Goal: Transaction & Acquisition: Purchase product/service

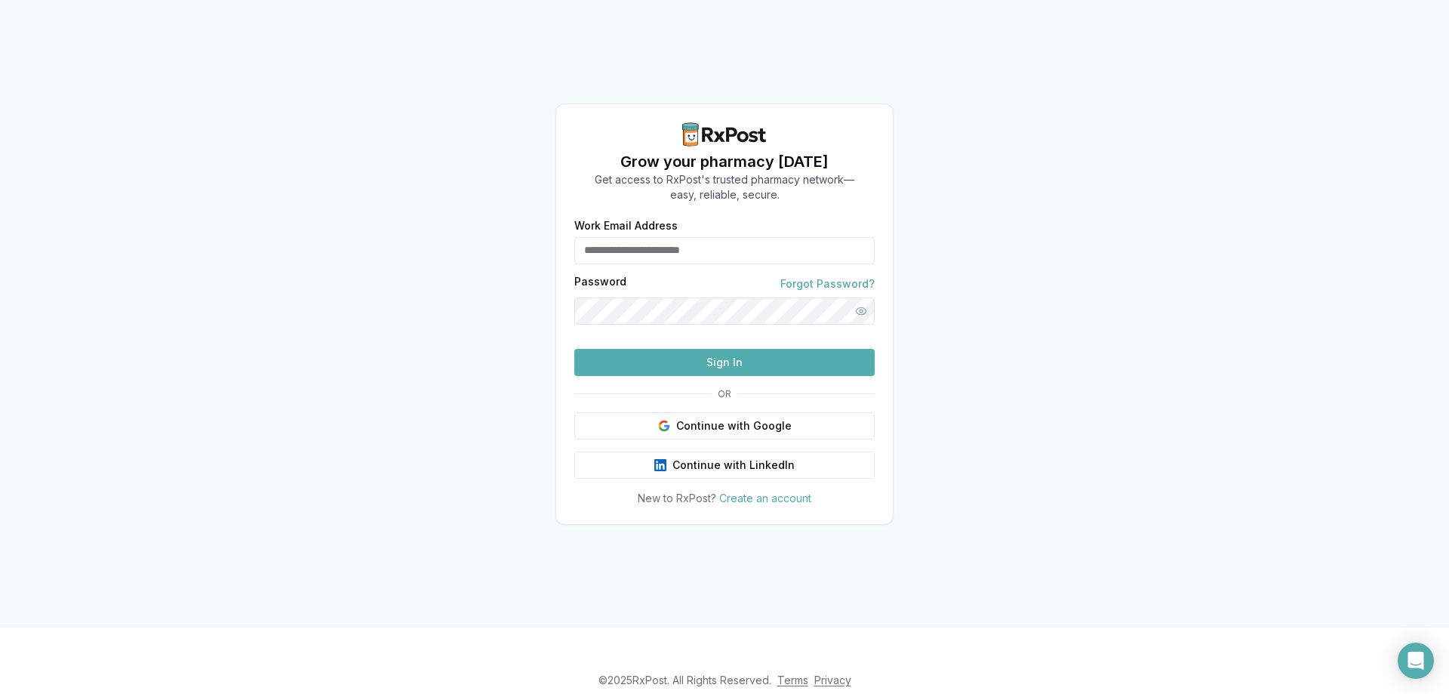
type input "**********"
click at [762, 376] on button "Sign In" at bounding box center [724, 362] width 300 height 27
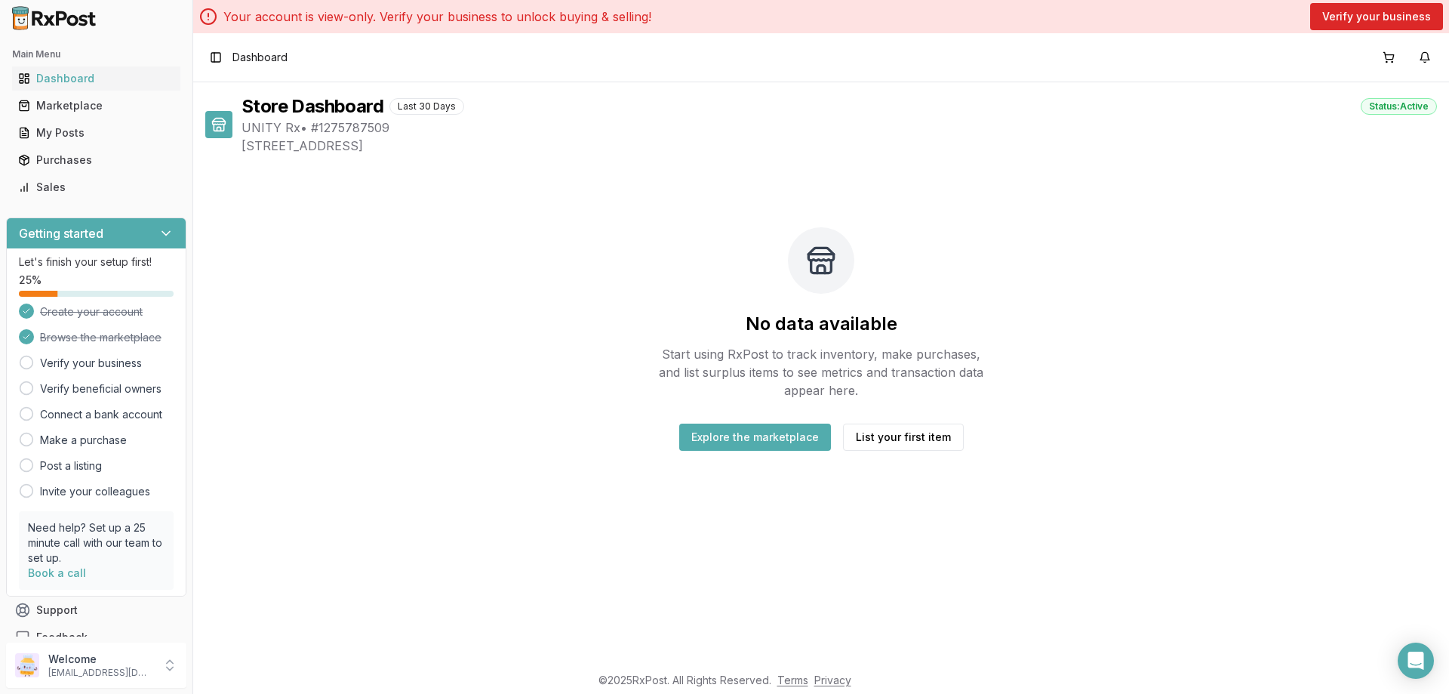
click at [797, 439] on button "Explore the marketplace" at bounding box center [755, 437] width 152 height 27
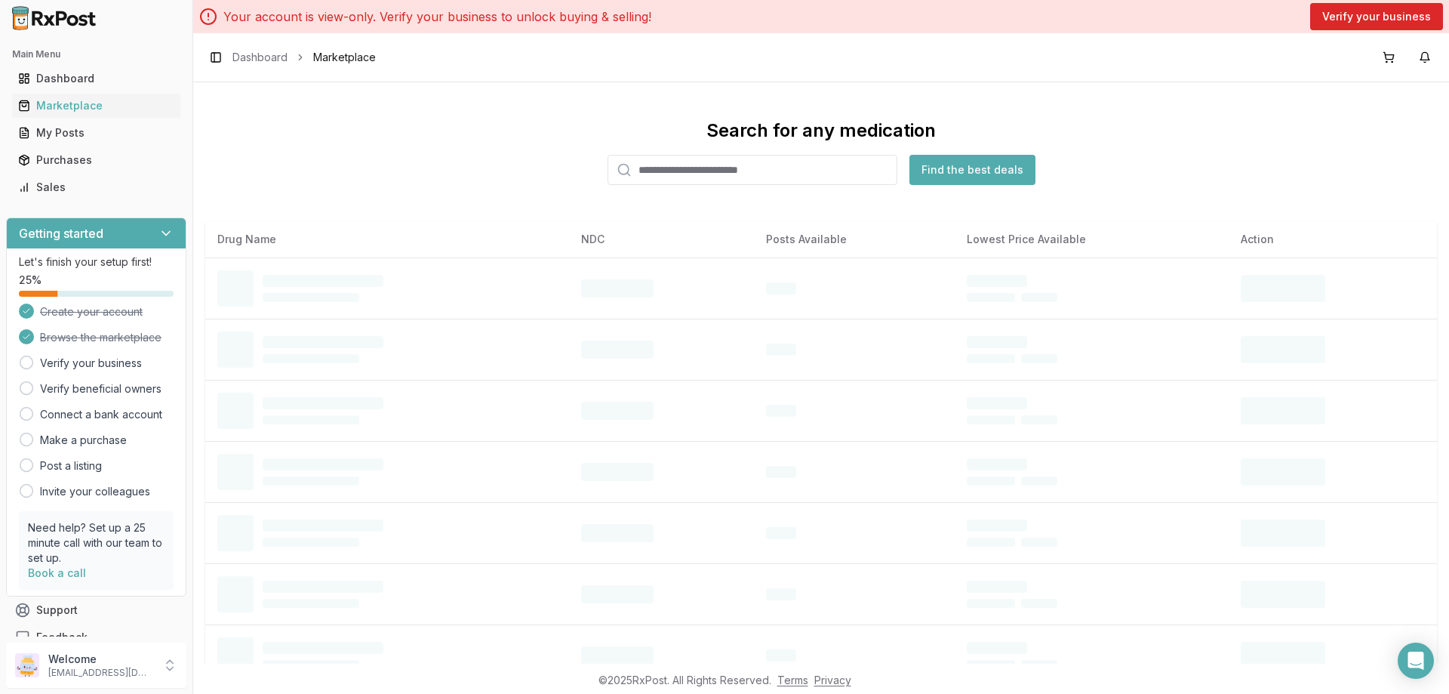
click at [667, 174] on input "search" at bounding box center [753, 170] width 290 height 30
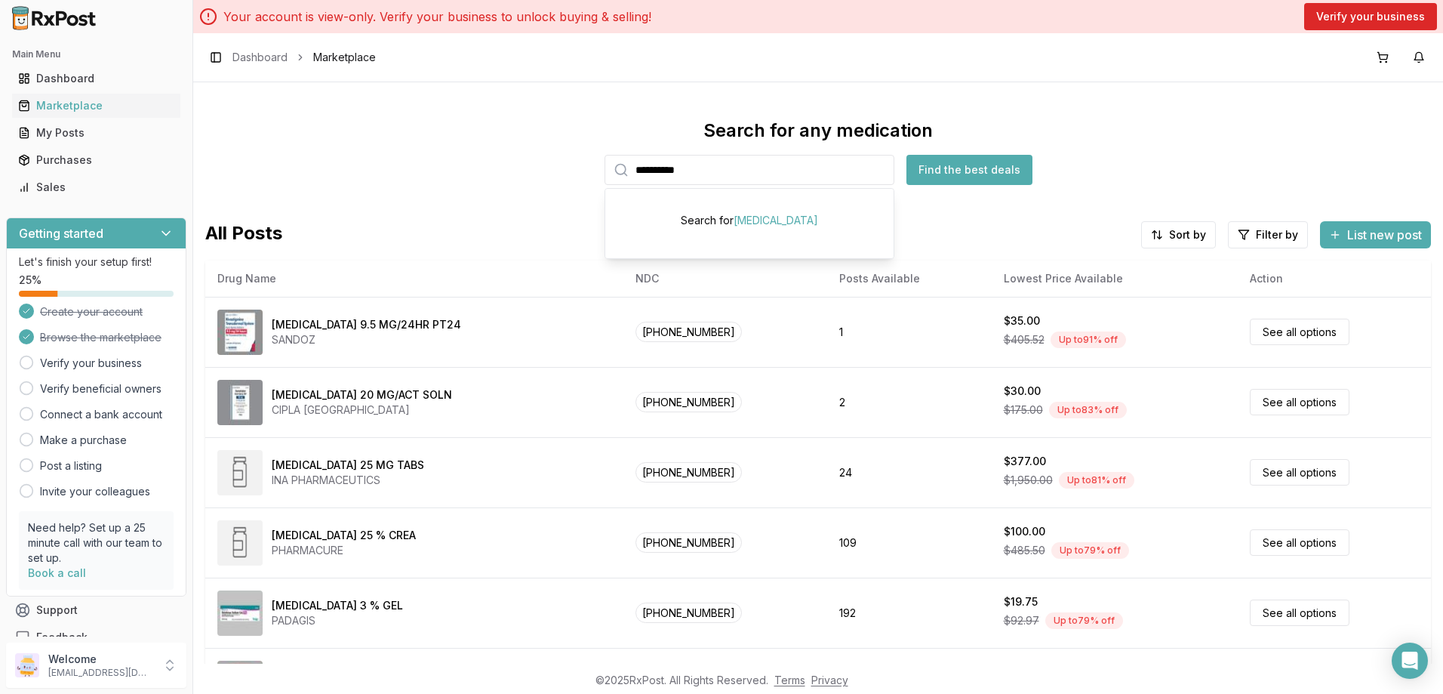
type input "**********"
click at [925, 175] on button "Find the best deals" at bounding box center [970, 170] width 126 height 30
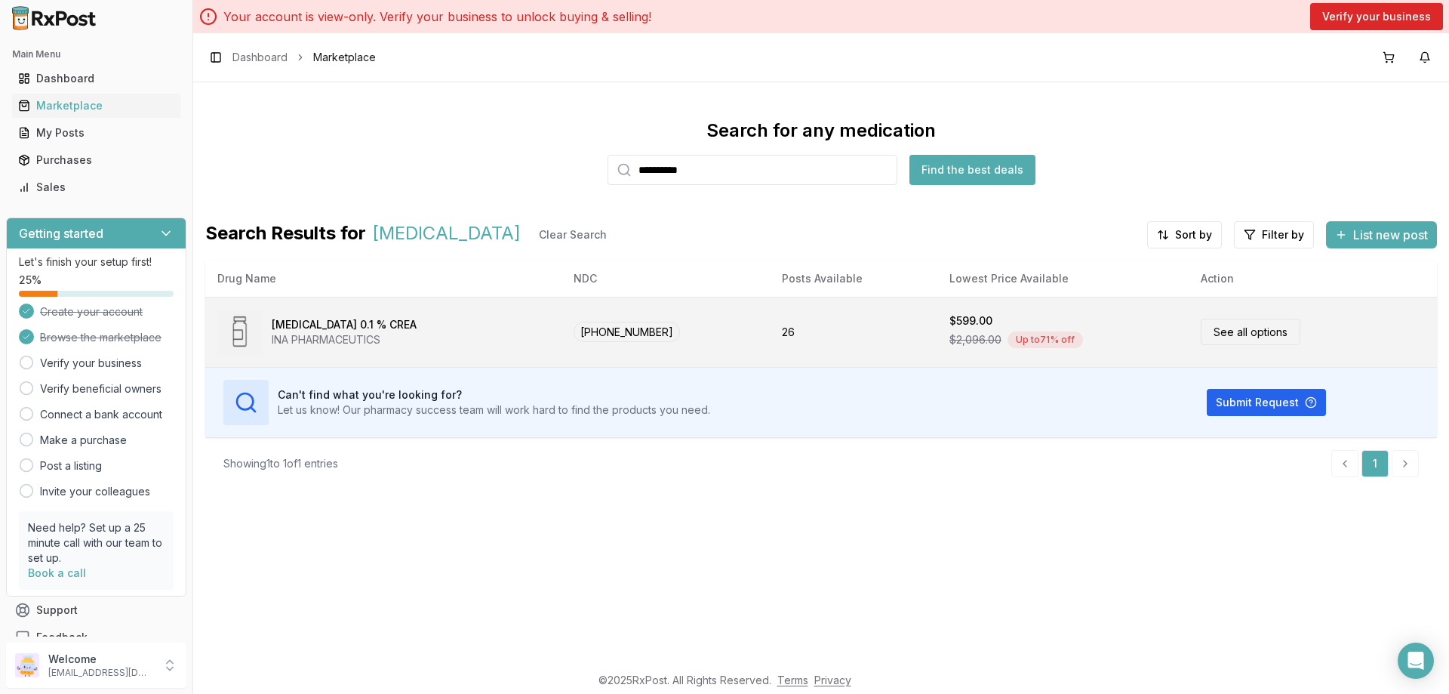
click at [1235, 328] on link "See all options" at bounding box center [1251, 332] width 100 height 26
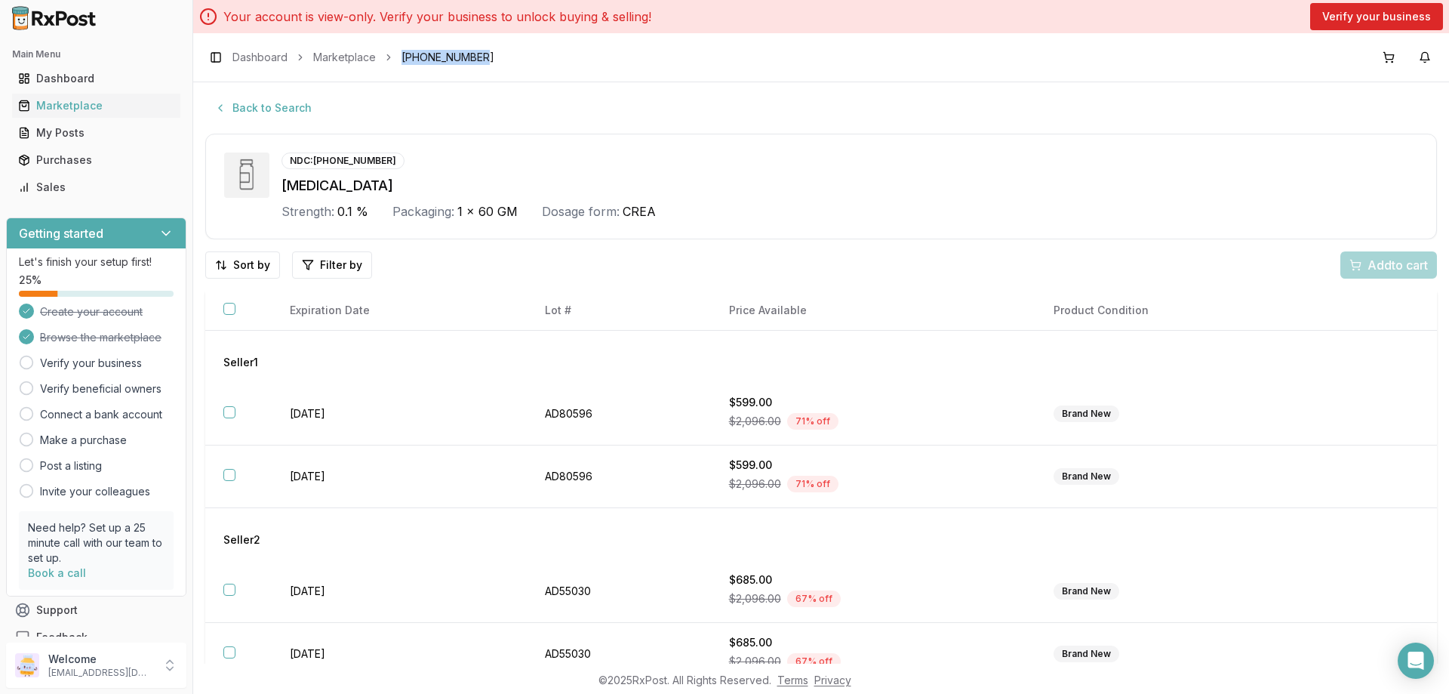
drag, startPoint x: 400, startPoint y: 58, endPoint x: 482, endPoint y: 51, distance: 81.8
click at [482, 51] on div "Toggle Sidebar Dashboard Marketplace [PHONE_NUMBER]" at bounding box center [821, 57] width 1256 height 48
copy span "[PHONE_NUMBER]"
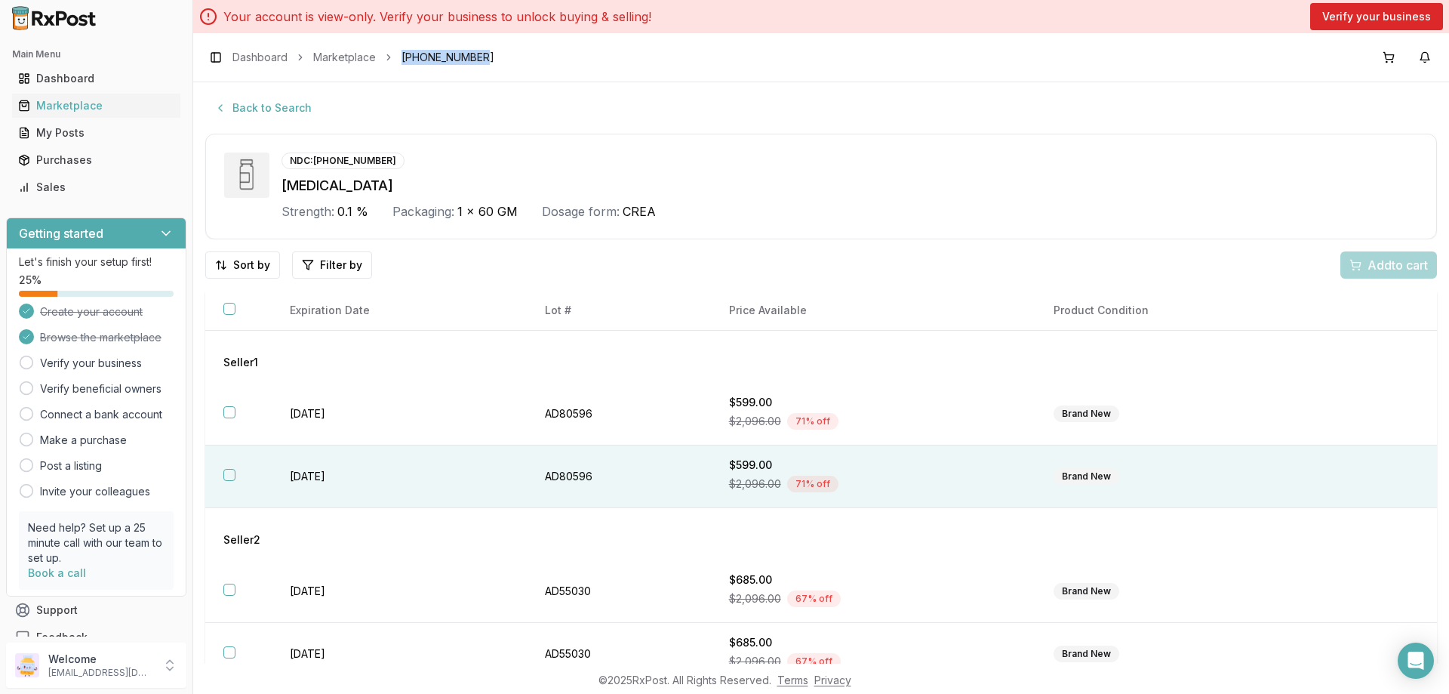
scroll to position [125, 0]
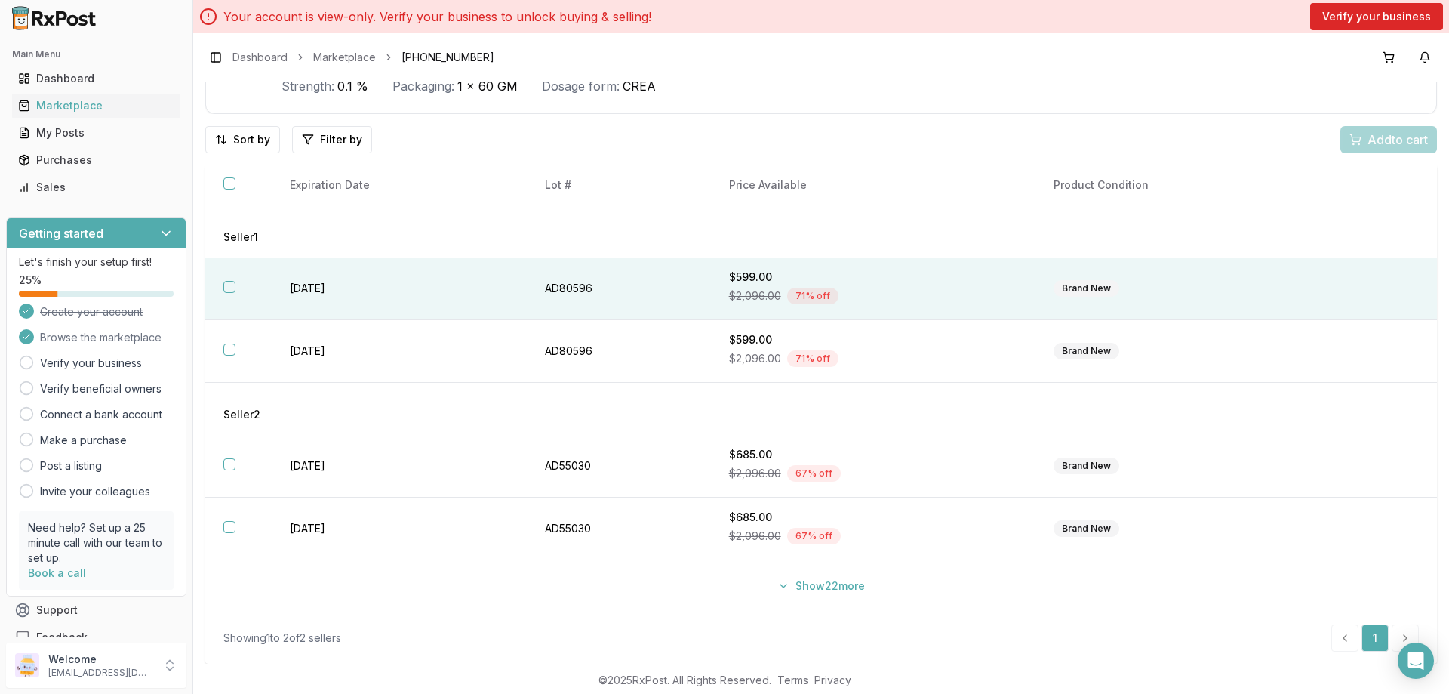
click at [1094, 288] on div "Brand New" at bounding box center [1087, 288] width 66 height 17
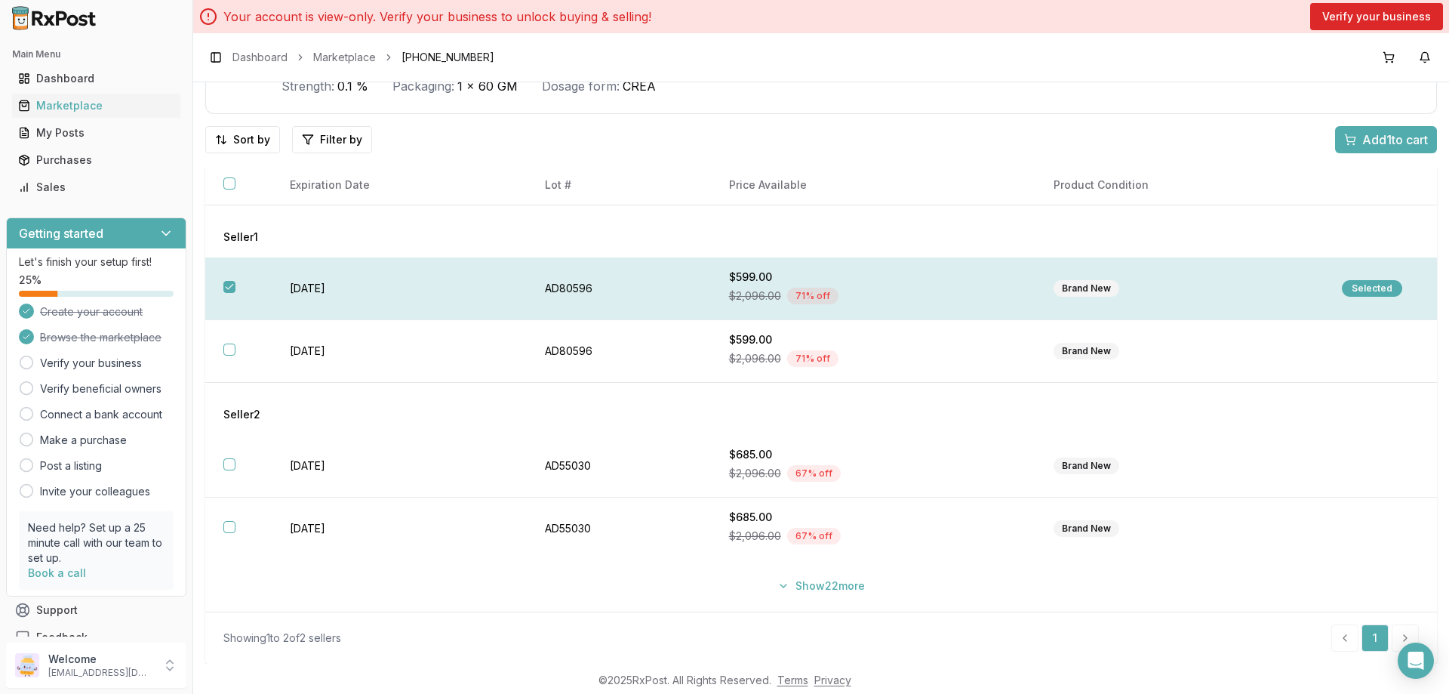
click at [1351, 288] on div "Selected" at bounding box center [1372, 288] width 60 height 17
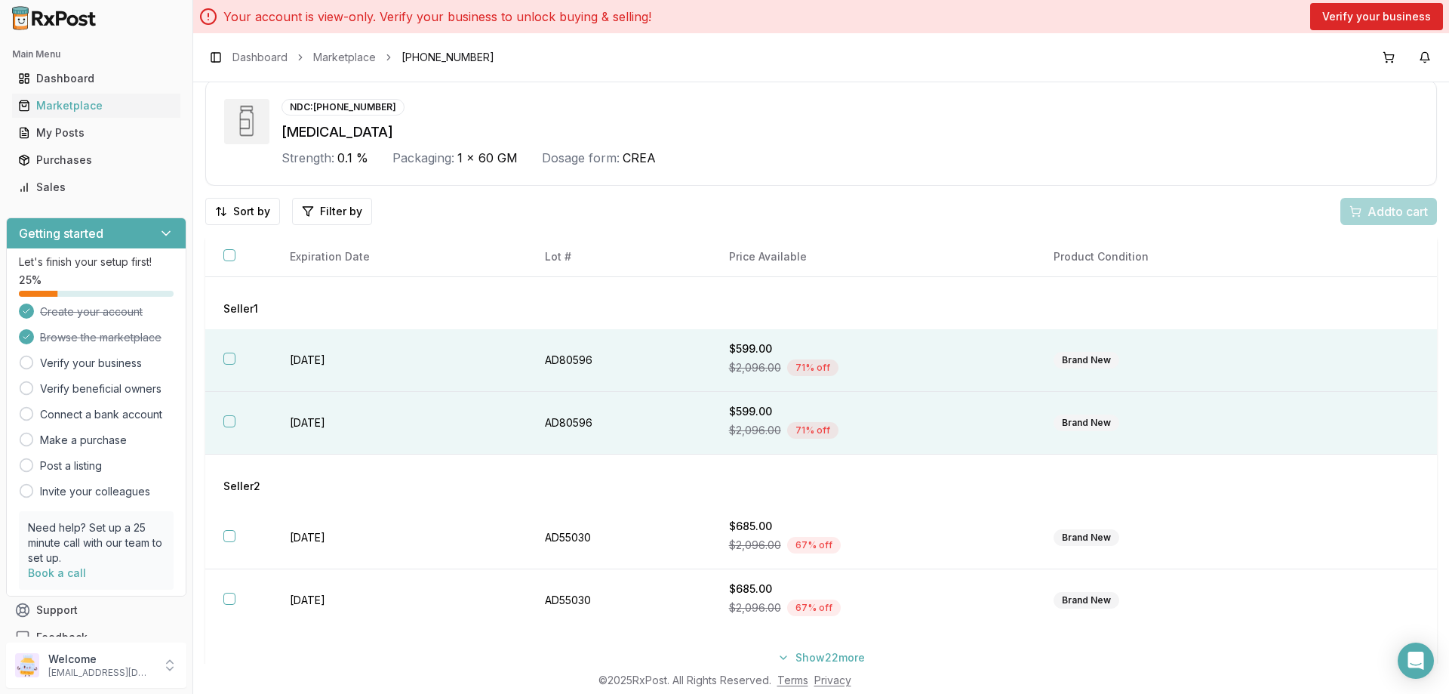
scroll to position [0, 0]
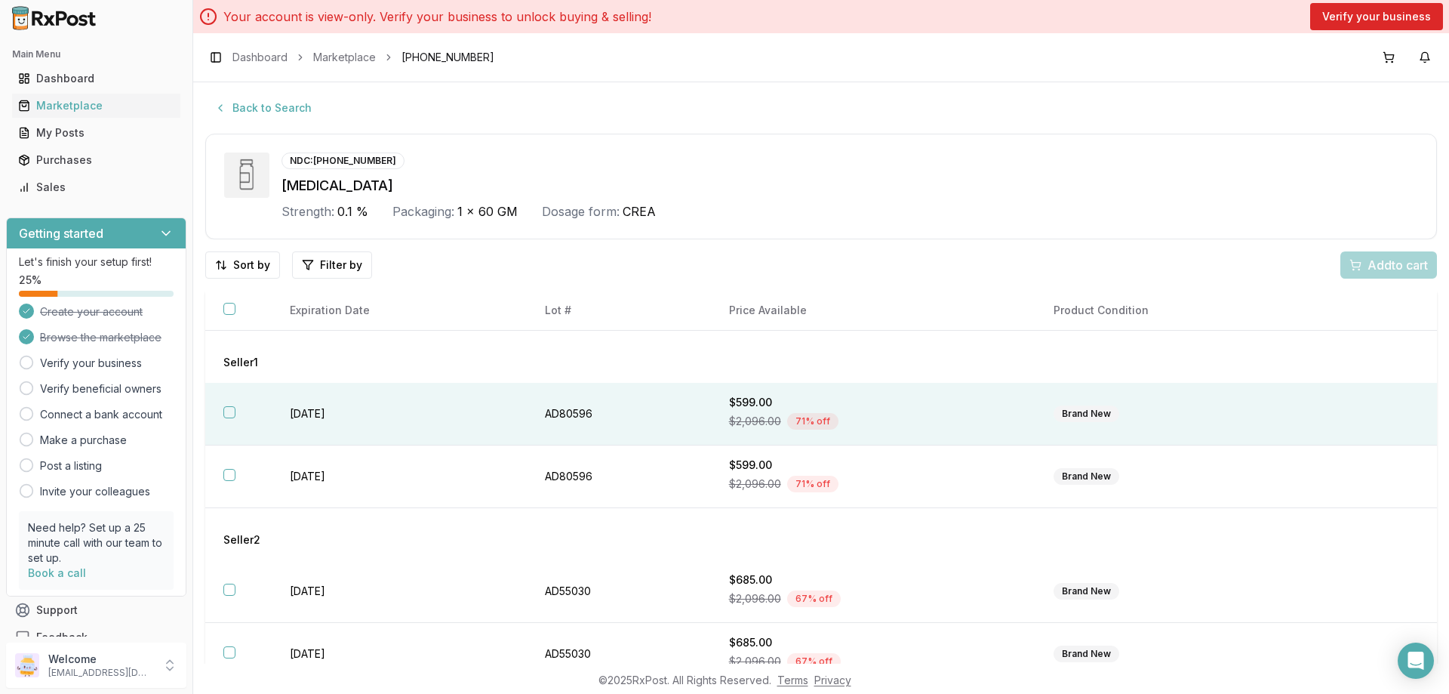
click at [223, 409] on button "button" at bounding box center [229, 412] width 12 height 12
click at [1375, 270] on span "Add 1 to cart" at bounding box center [1396, 265] width 66 height 18
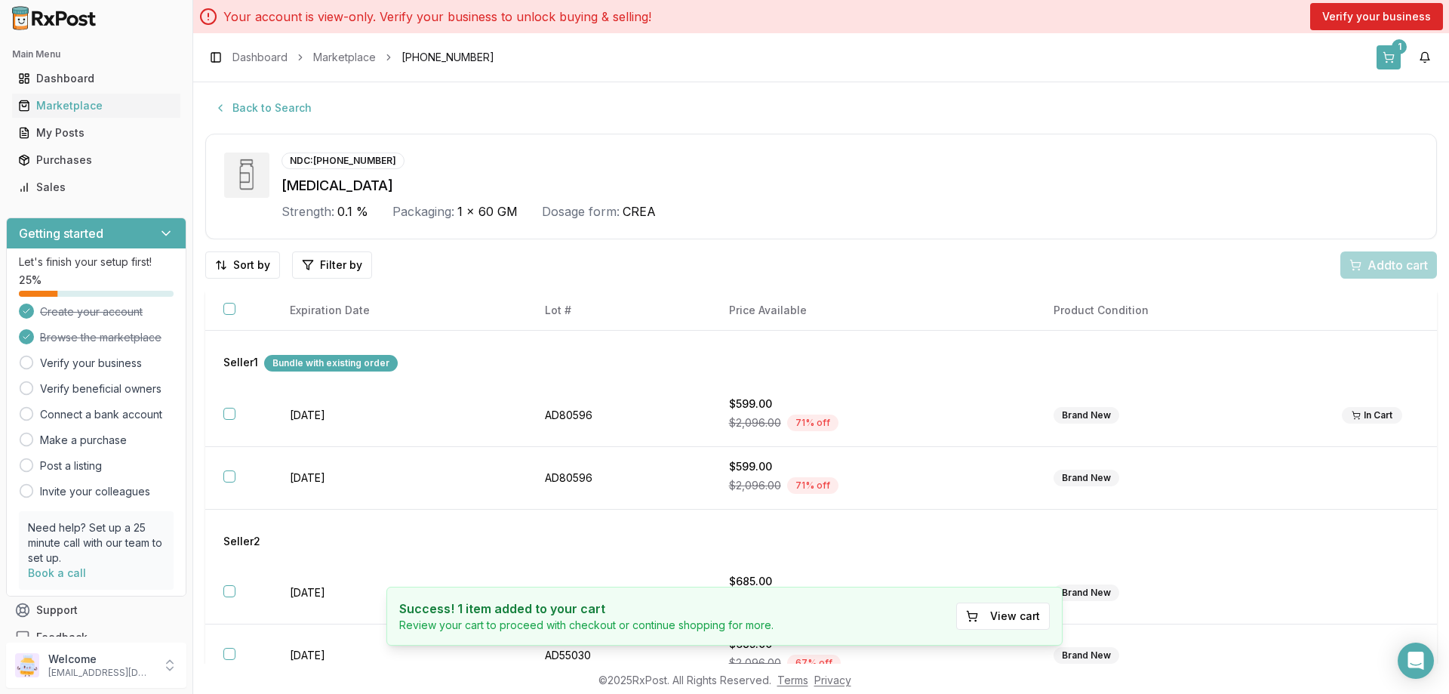
click at [1398, 47] on div "1" at bounding box center [1399, 46] width 15 height 15
